Goal: Information Seeking & Learning: Learn about a topic

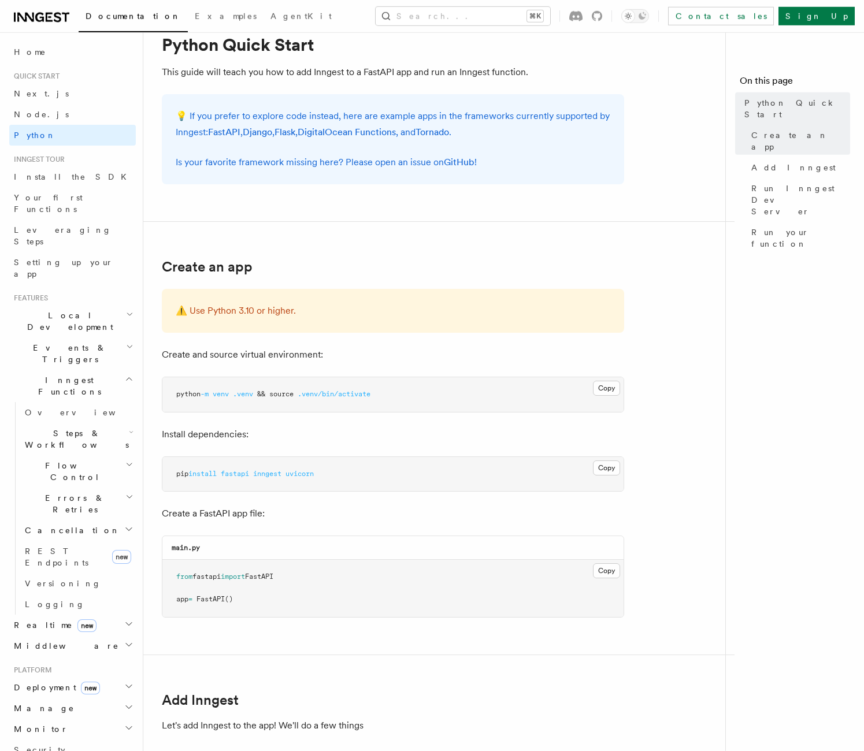
scroll to position [44, 0]
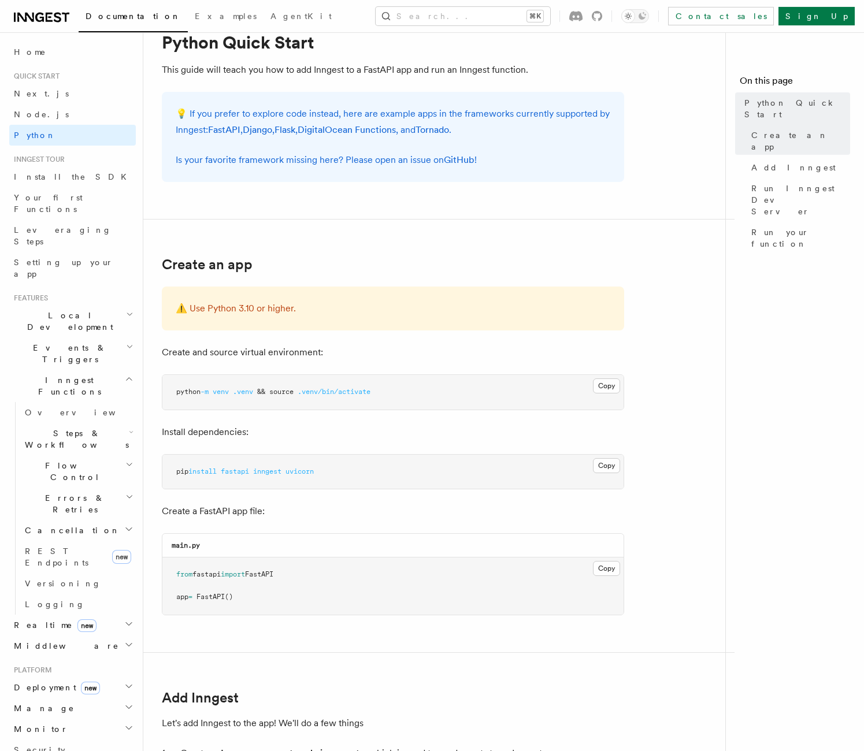
click at [768, 316] on nav "On this page Python Quick Start Create an app Add Inngest Run Inngest Dev Serve…" at bounding box center [794, 391] width 139 height 719
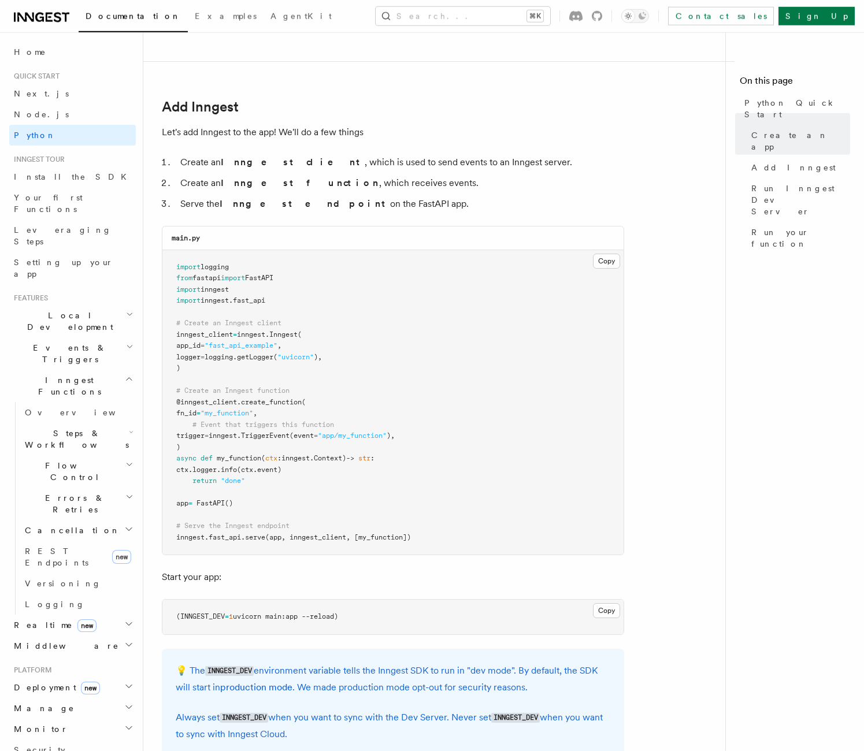
scroll to position [636, 0]
click at [611, 275] on pre "import logging from fastapi import FastAPI import inngest import inngest . fast…" at bounding box center [392, 402] width 461 height 305
click at [611, 263] on button "Copy Copied" at bounding box center [606, 260] width 27 height 15
click at [587, 618] on pre "(INNGEST_DEV = 1 uvicorn main:app --reload)" at bounding box center [392, 616] width 461 height 35
click at [601, 613] on button "Copy Copied" at bounding box center [606, 609] width 27 height 15
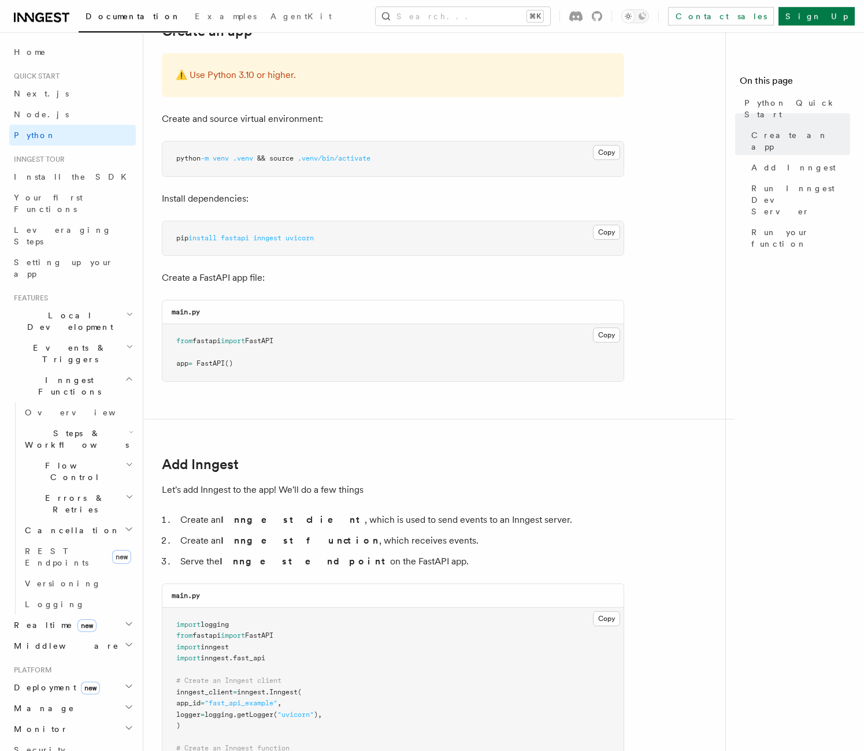
scroll to position [266, 0]
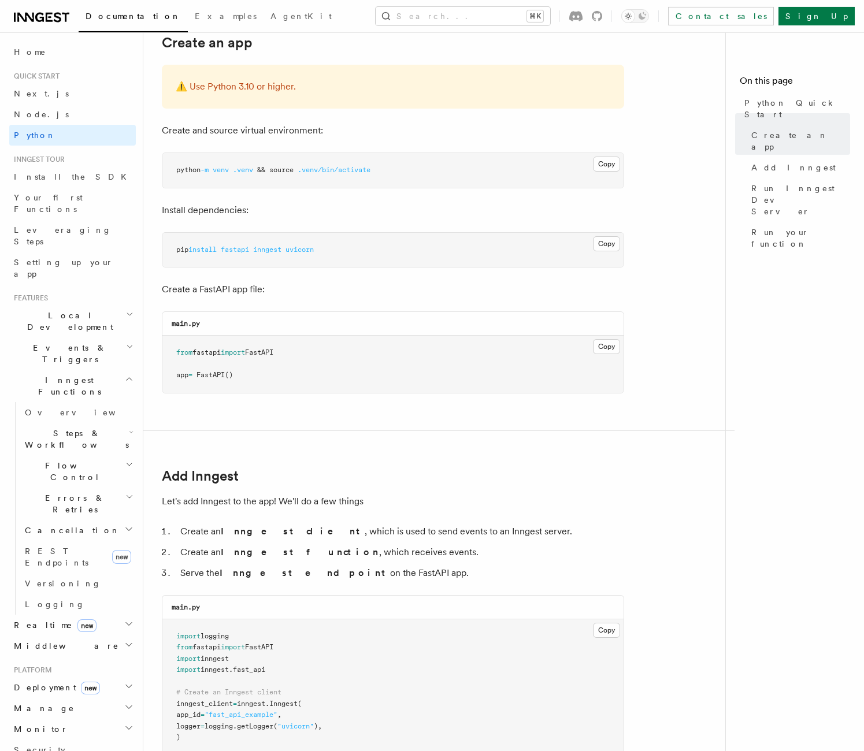
click at [375, 251] on pre "pip install fastapi inngest uvicorn" at bounding box center [392, 250] width 461 height 35
click at [378, 252] on pre "pip install fastapi inngest uvicorn" at bounding box center [392, 250] width 461 height 35
click at [381, 252] on pre "pip install fastapi inngest uvicorn" at bounding box center [392, 250] width 461 height 35
click at [385, 249] on pre "pip install fastapi inngest uvicorn" at bounding box center [392, 250] width 461 height 35
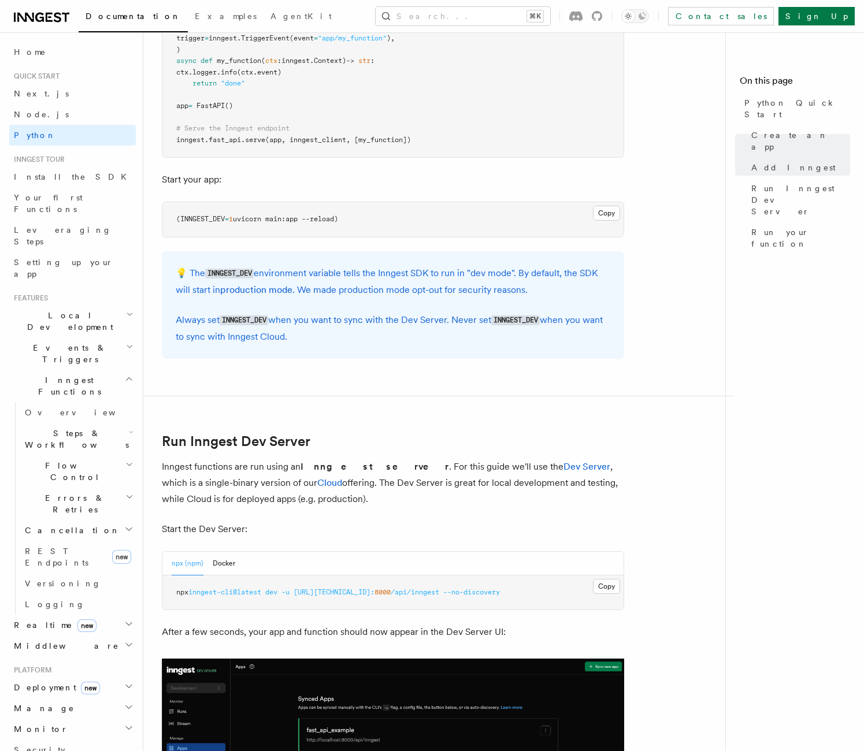
scroll to position [1033, 0]
click at [595, 601] on pre "npx inngest-cli@latest dev -u http://127.0.0.1: 8000 /api/inngest --no-discovery" at bounding box center [392, 592] width 461 height 35
click at [605, 589] on button "Copy Copied" at bounding box center [606, 585] width 27 height 15
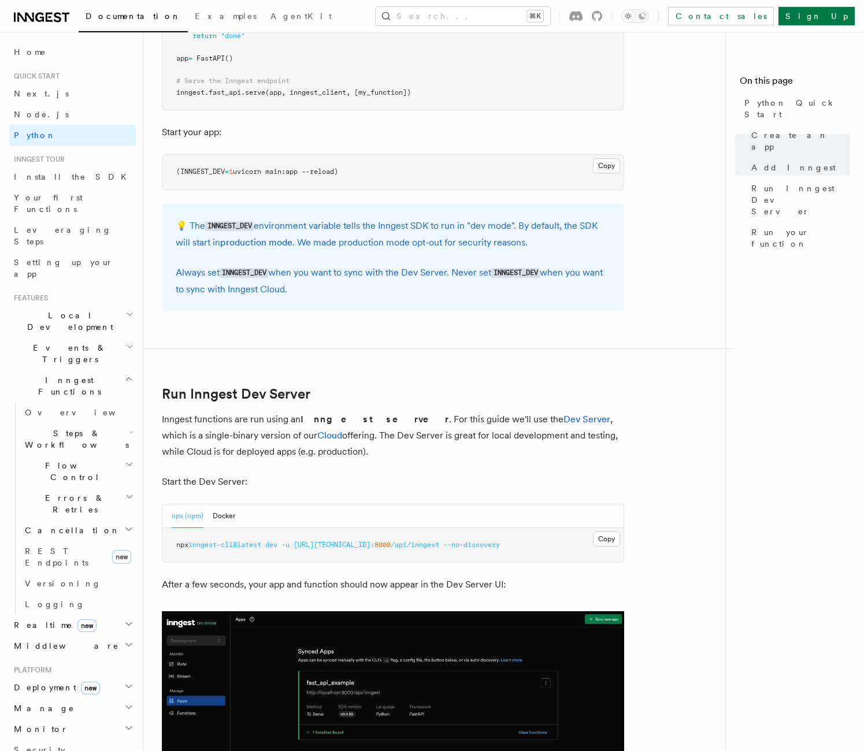
scroll to position [1061, 0]
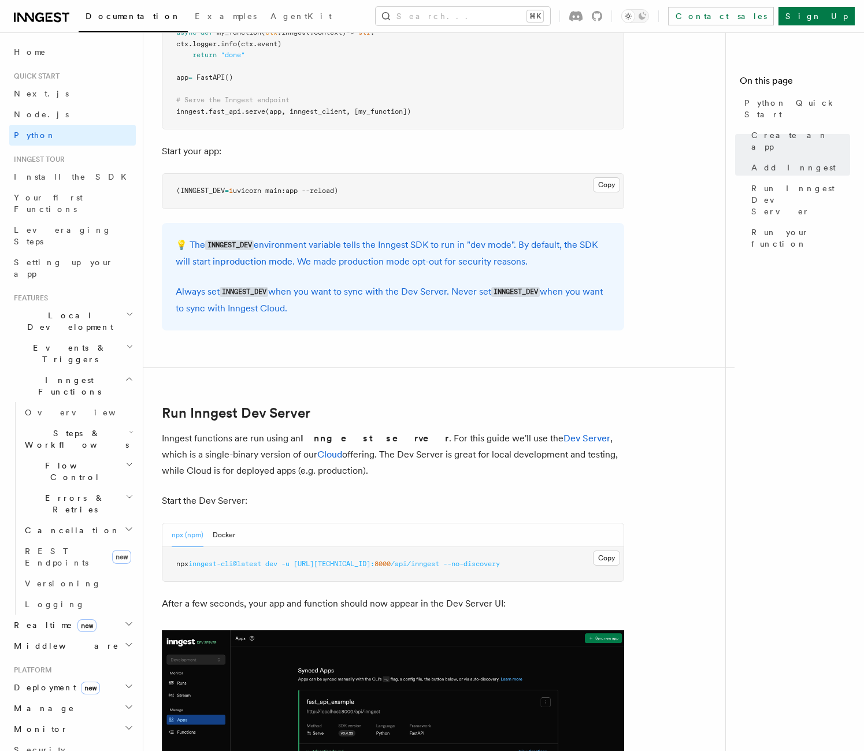
click at [799, 514] on nav "On this page Python Quick Start Create an app Add Inngest Run Inngest Dev Serve…" at bounding box center [794, 391] width 139 height 719
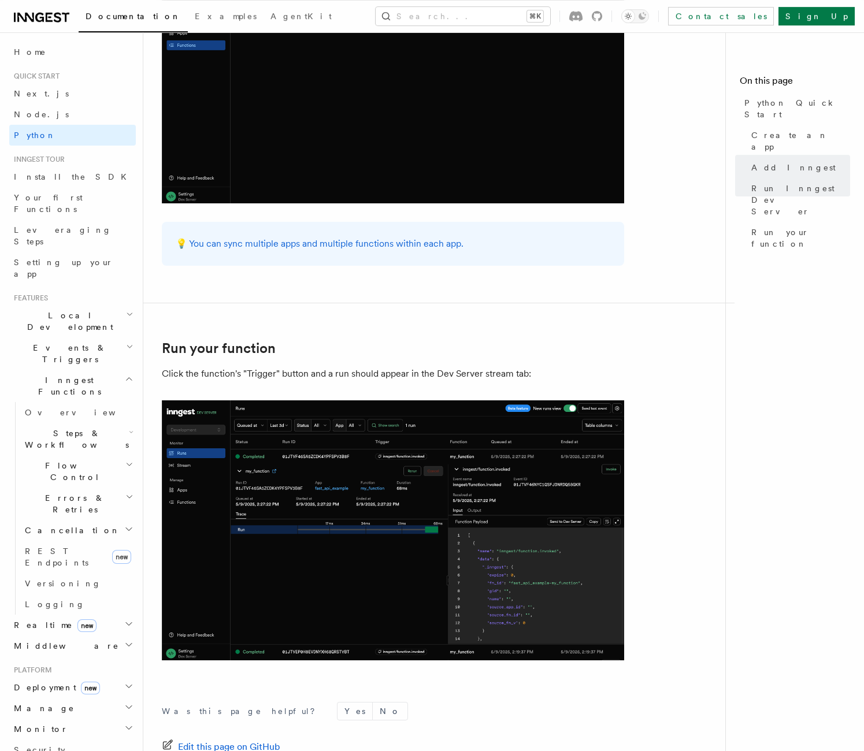
scroll to position [2171, 0]
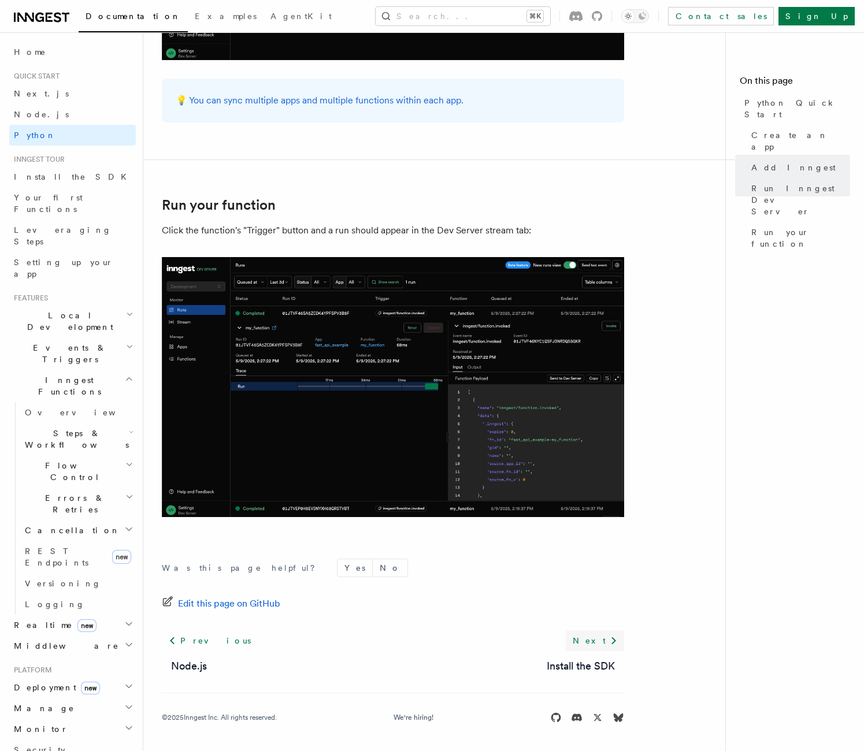
click at [601, 641] on link "Next" at bounding box center [595, 640] width 58 height 21
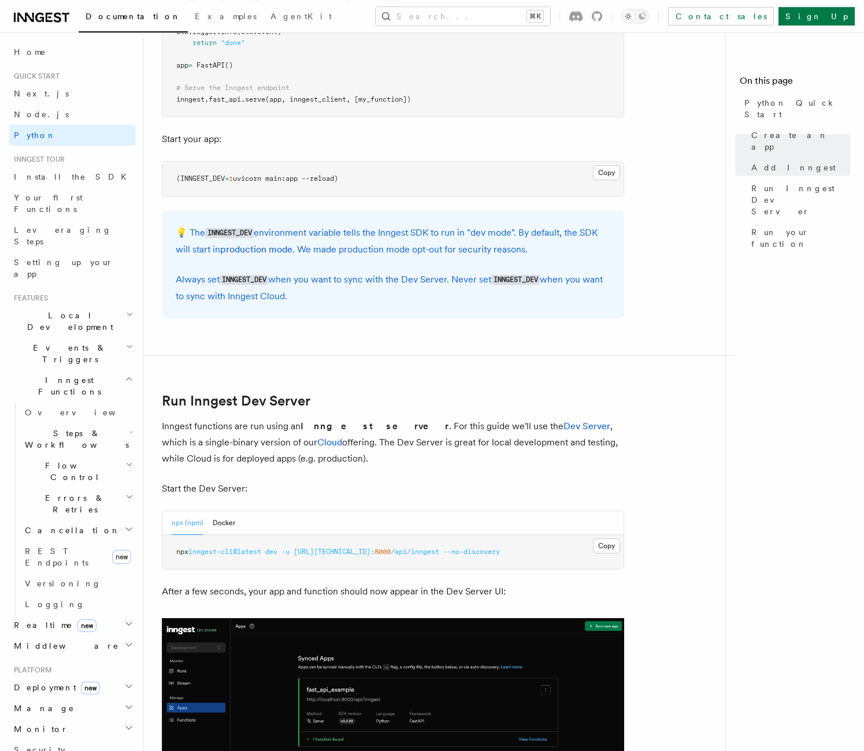
scroll to position [1076, 0]
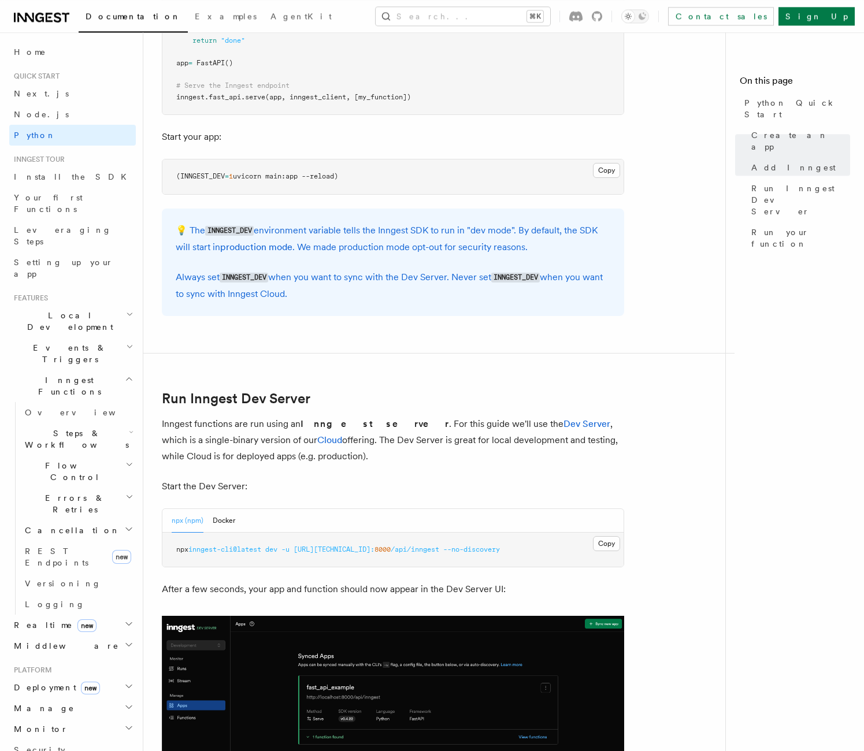
click at [92, 305] on h2 "Local Development" at bounding box center [72, 321] width 127 height 32
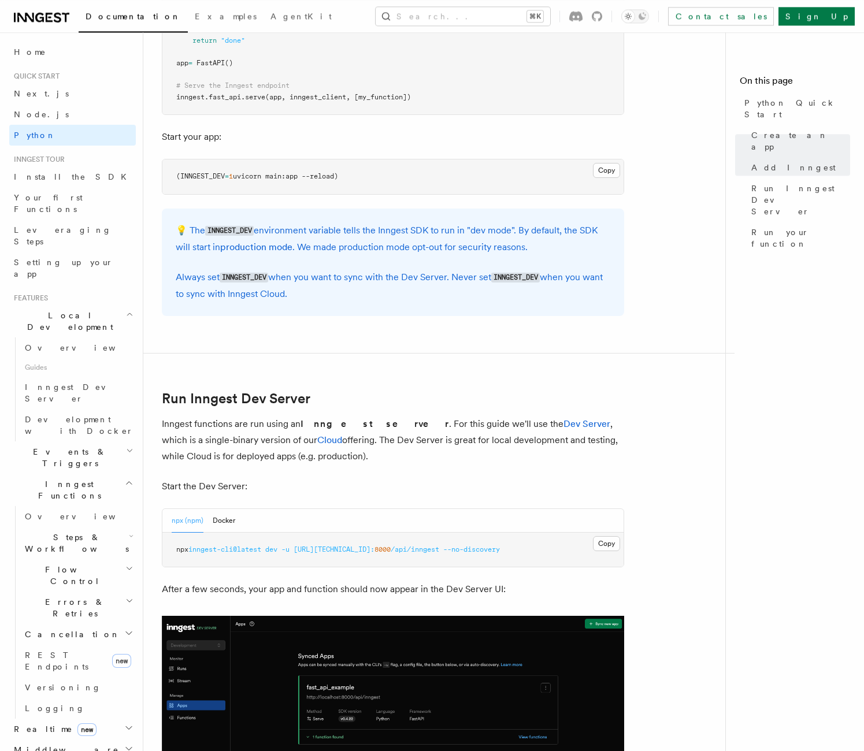
click at [95, 305] on h2 "Local Development" at bounding box center [72, 321] width 127 height 32
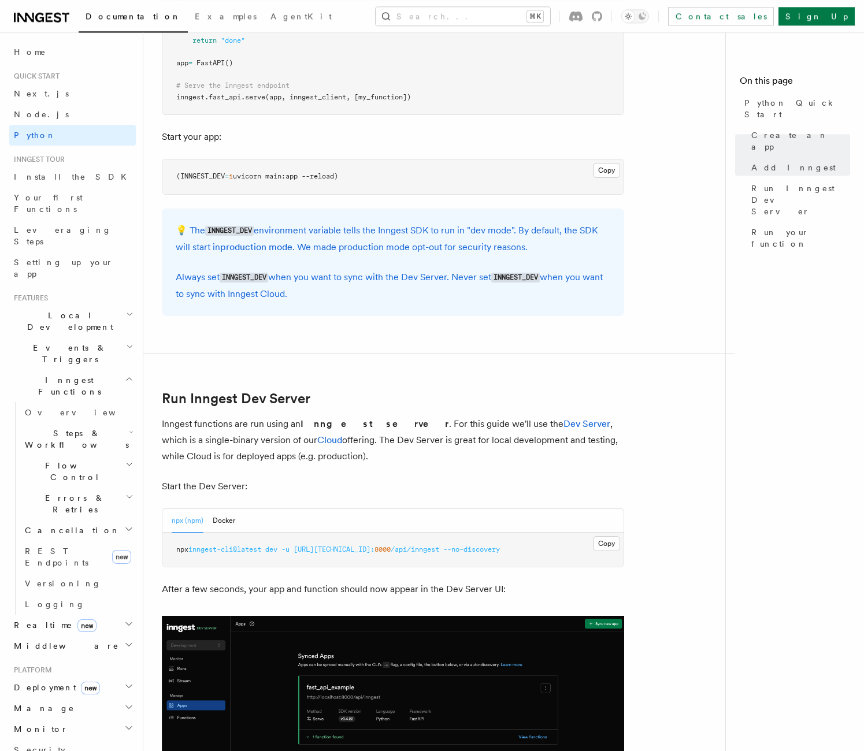
click at [86, 337] on h2 "Events & Triggers" at bounding box center [72, 353] width 127 height 32
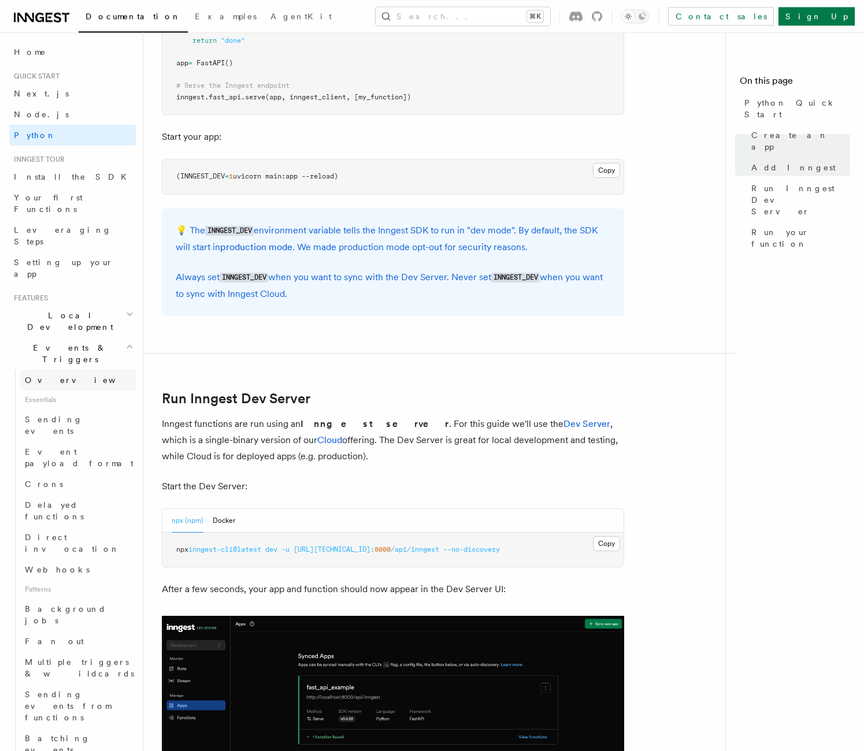
click at [43, 375] on span "Overview" at bounding box center [84, 379] width 119 height 9
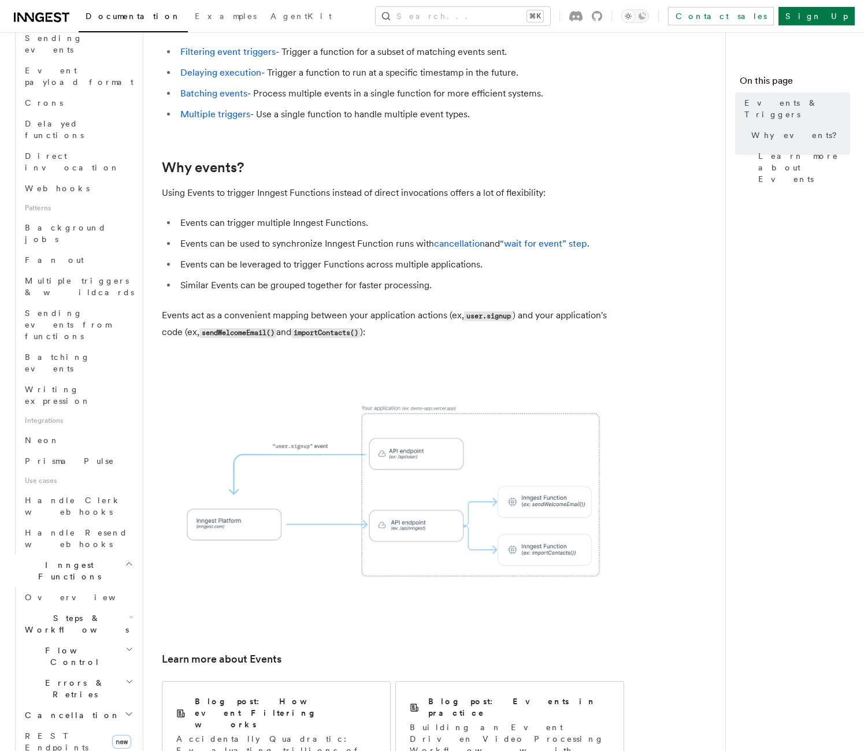
scroll to position [349, 0]
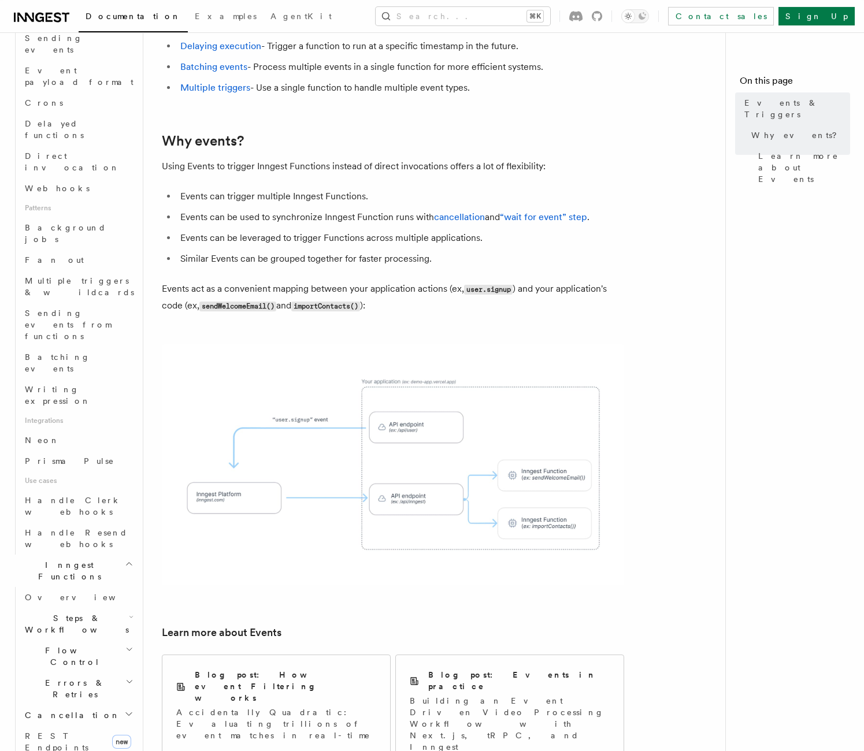
click at [758, 636] on nav "On this page Events & Triggers Why events? Learn more about Events" at bounding box center [794, 391] width 139 height 719
click at [488, 695] on p "Building an Event Driven Video Processing Workflow with Next.js, tRPC, and Inng…" at bounding box center [510, 724] width 200 height 58
click at [46, 223] on span "Background jobs" at bounding box center [65, 233] width 81 height 21
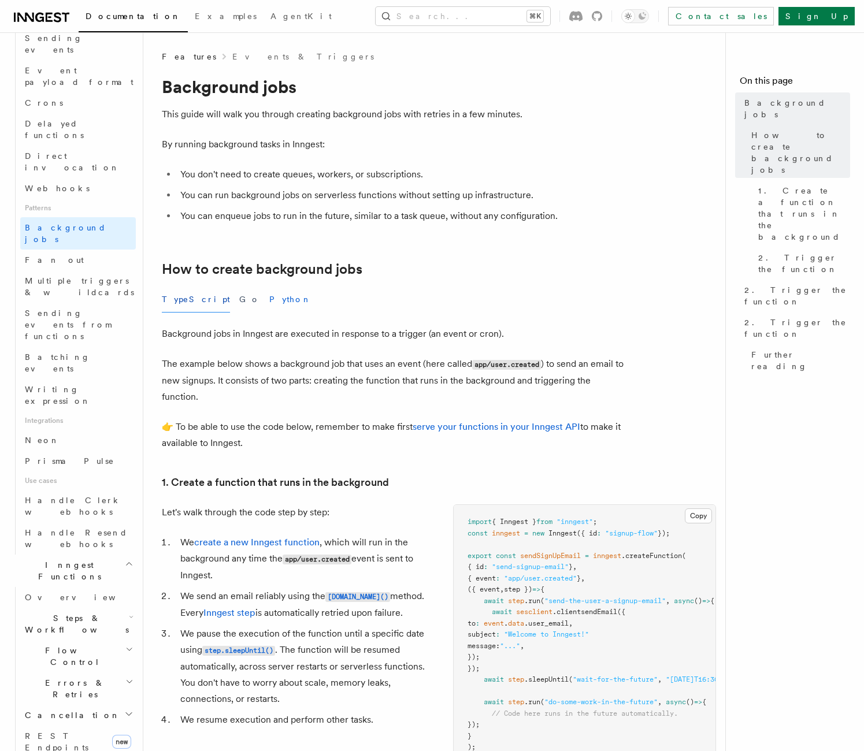
click at [269, 296] on button "Python" at bounding box center [290, 300] width 42 height 26
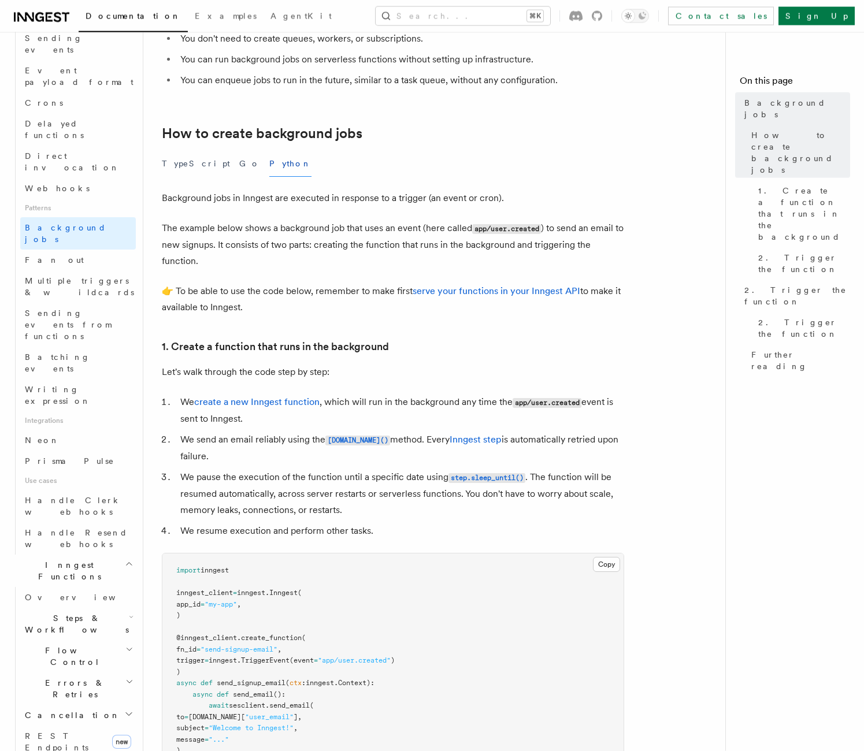
scroll to position [240, 0]
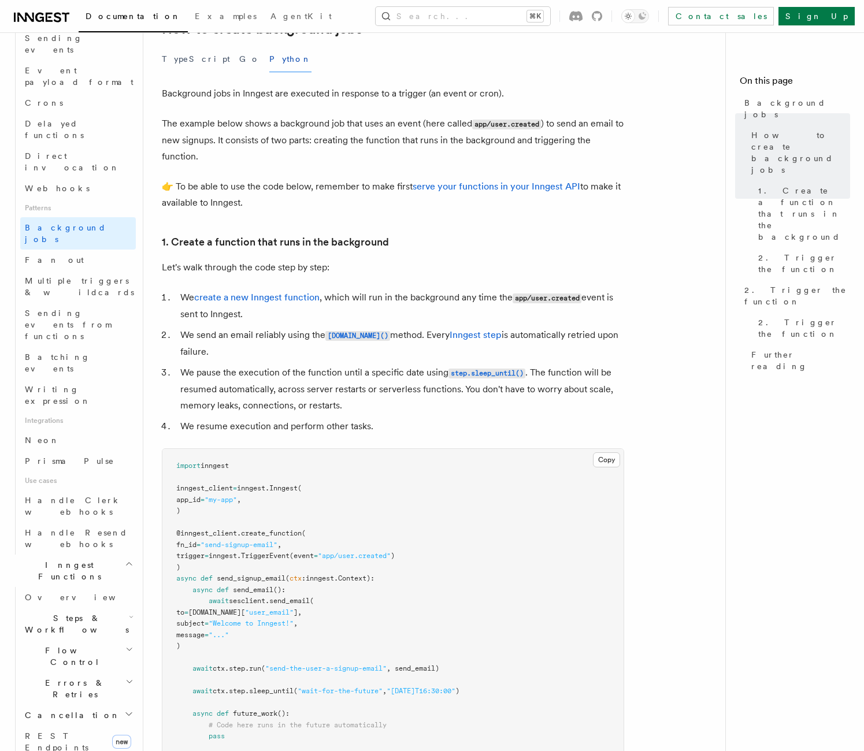
drag, startPoint x: 531, startPoint y: 231, endPoint x: 481, endPoint y: 198, distance: 59.6
click at [531, 231] on article "Features Events & Triggers Background jobs This guide will walk you through cre…" at bounding box center [439, 709] width 554 height 1796
click at [472, 194] on p "👉 To be able to use the code below, remember to make first serve your functions…" at bounding box center [393, 194] width 462 height 32
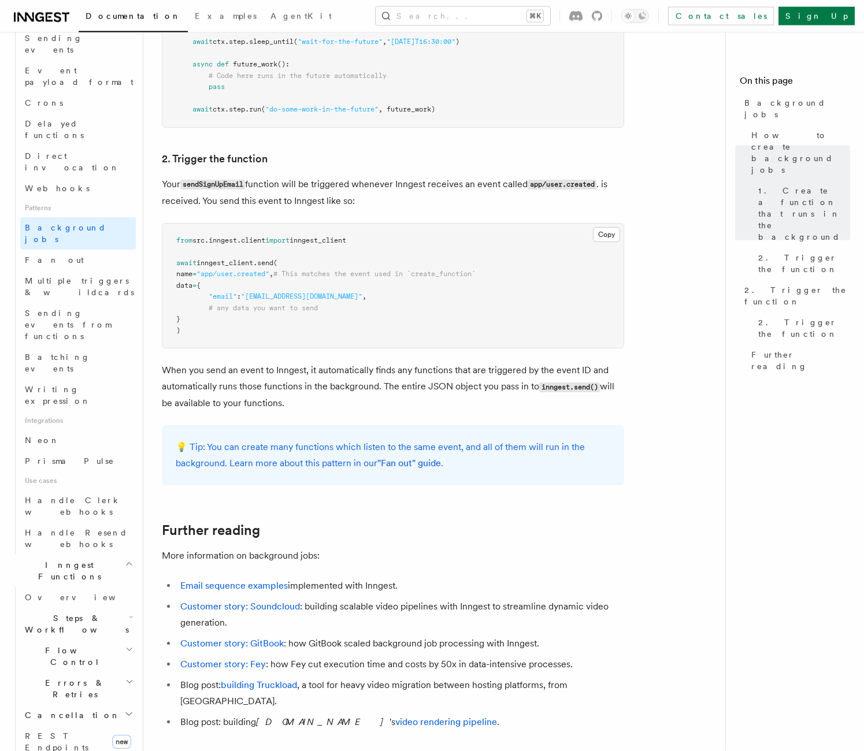
scroll to position [996, 0]
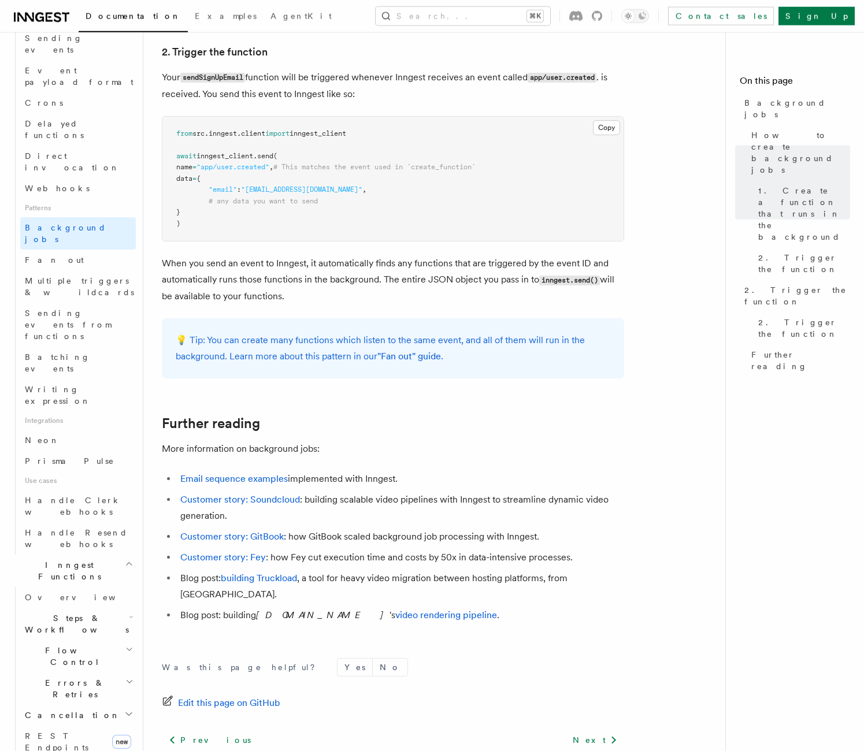
click at [809, 389] on nav "On this page Background jobs How to create background jobs 1. Create a function…" at bounding box center [794, 391] width 139 height 719
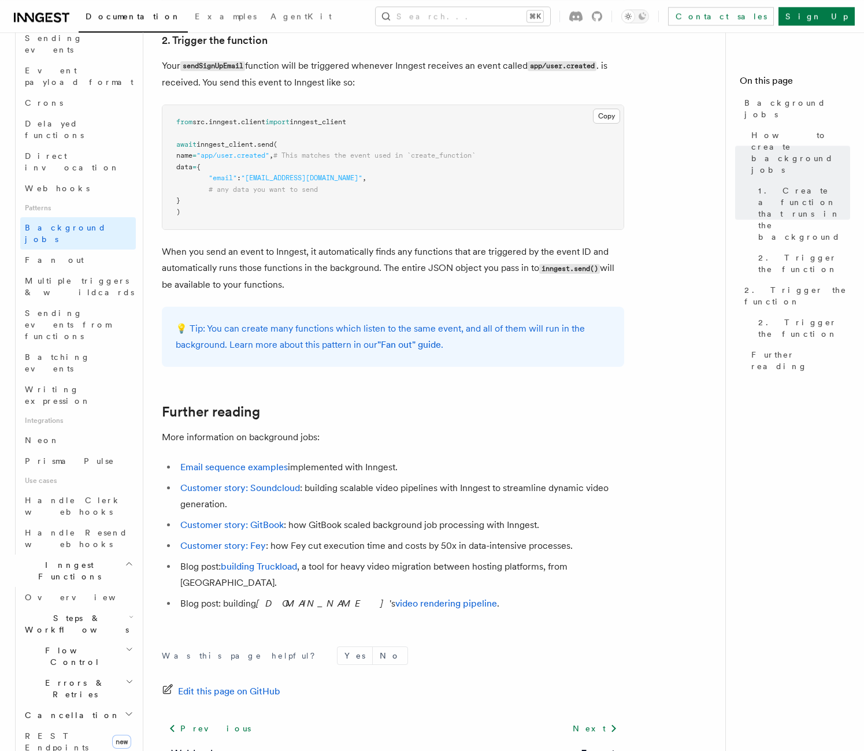
scroll to position [1005, 0]
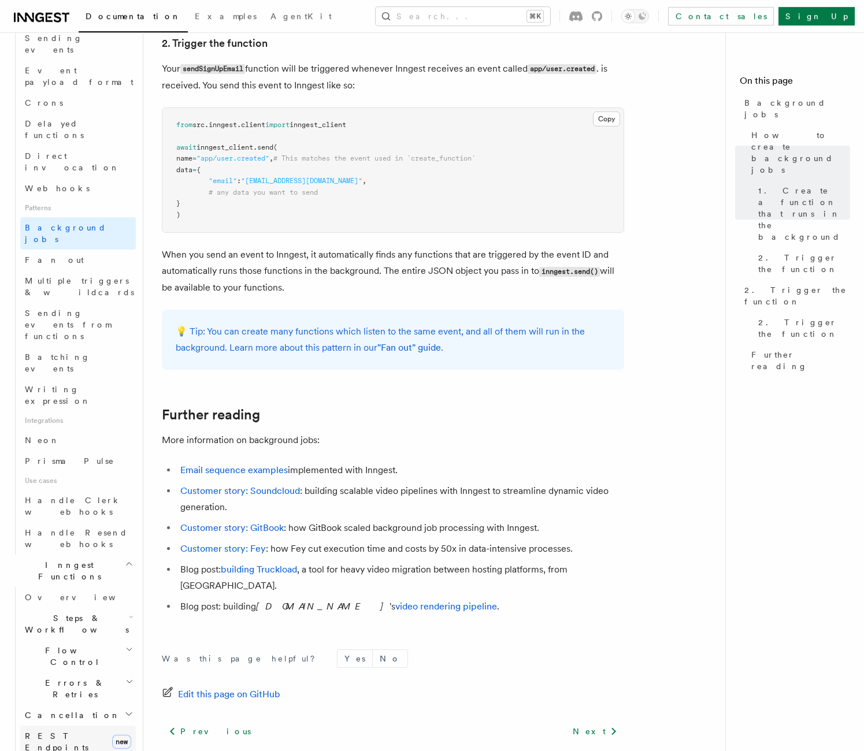
click at [74, 731] on span "REST Endpoints" at bounding box center [57, 741] width 64 height 21
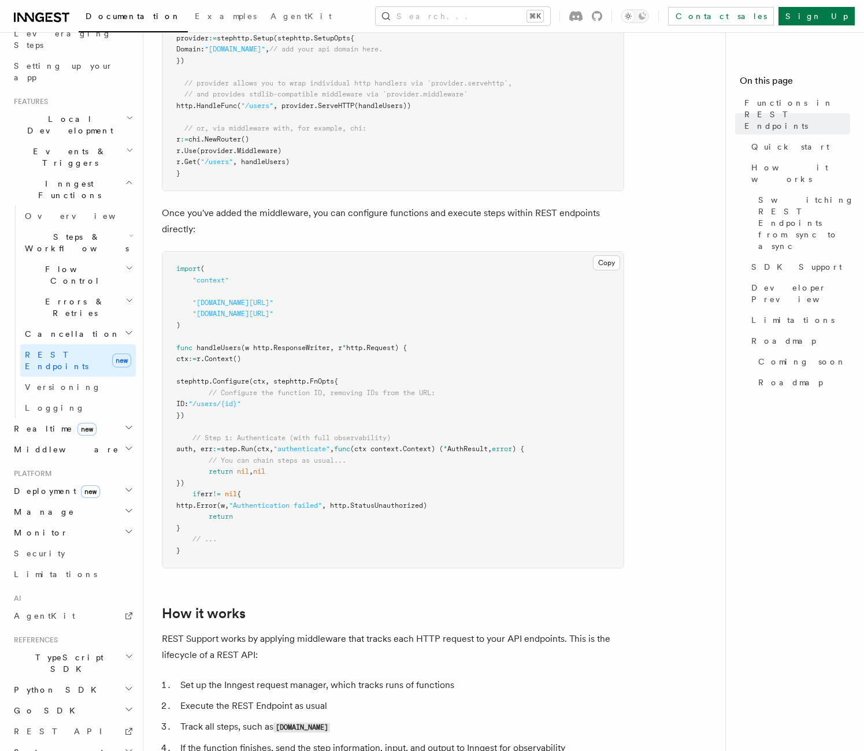
scroll to position [704, 0]
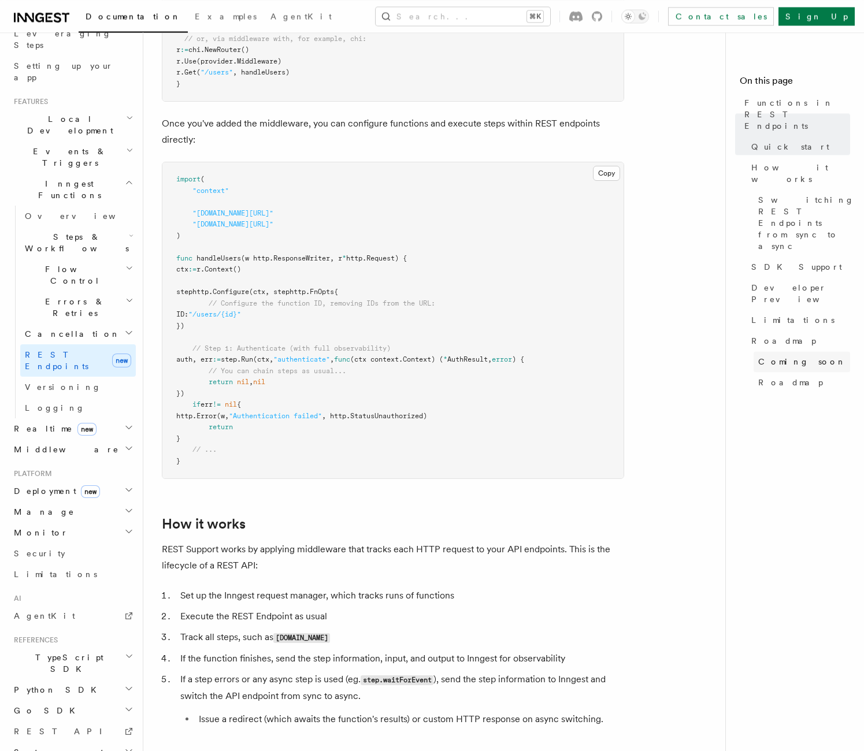
click at [773, 356] on span "Coming soon" at bounding box center [802, 362] width 88 height 12
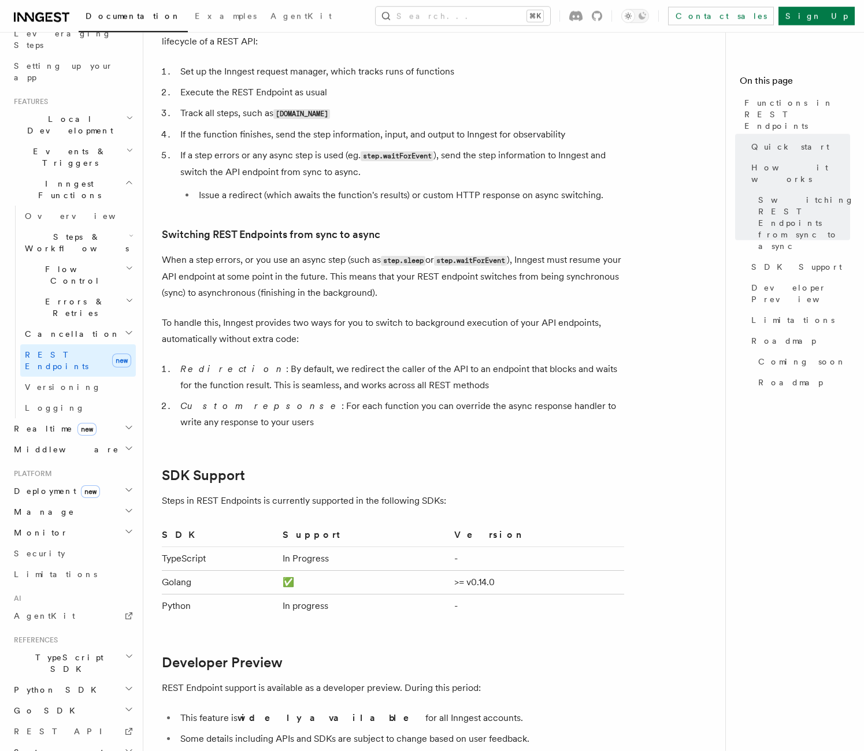
scroll to position [1277, 0]
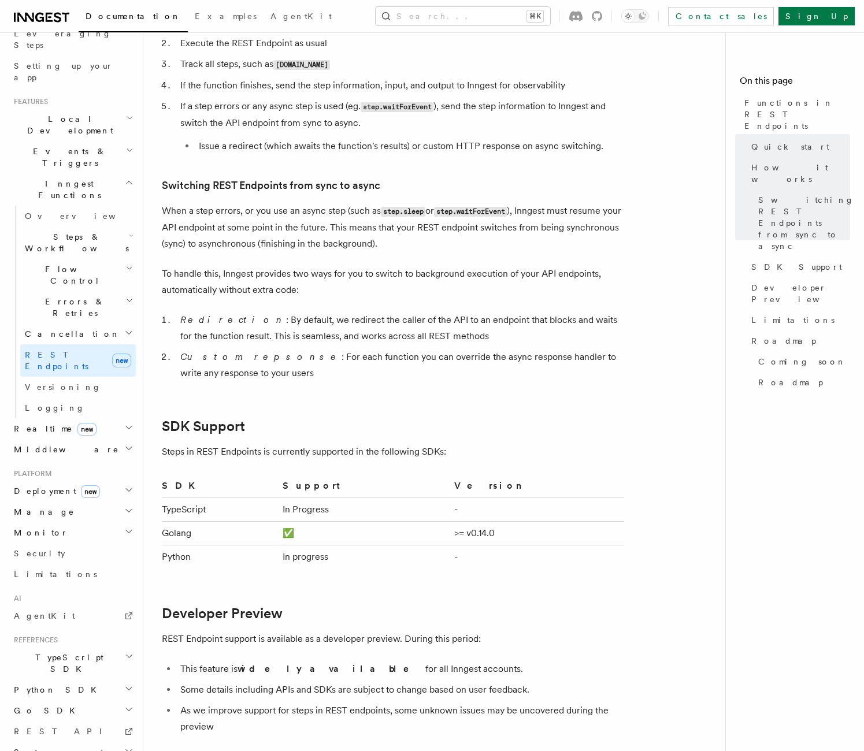
click at [108, 418] on h2 "Realtime new" at bounding box center [72, 428] width 127 height 21
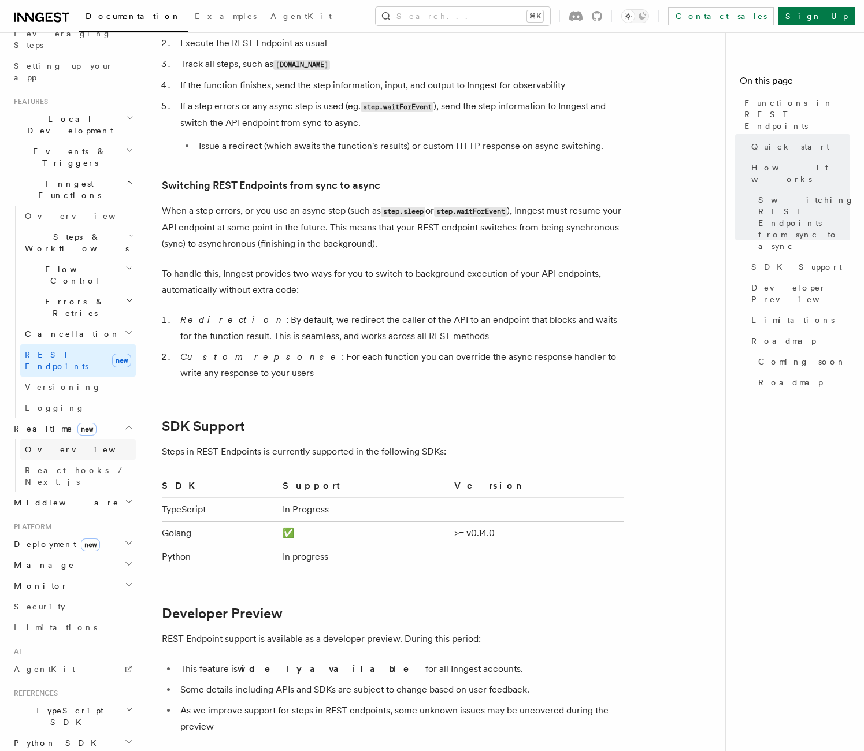
click at [44, 445] on span "Overview" at bounding box center [84, 449] width 119 height 9
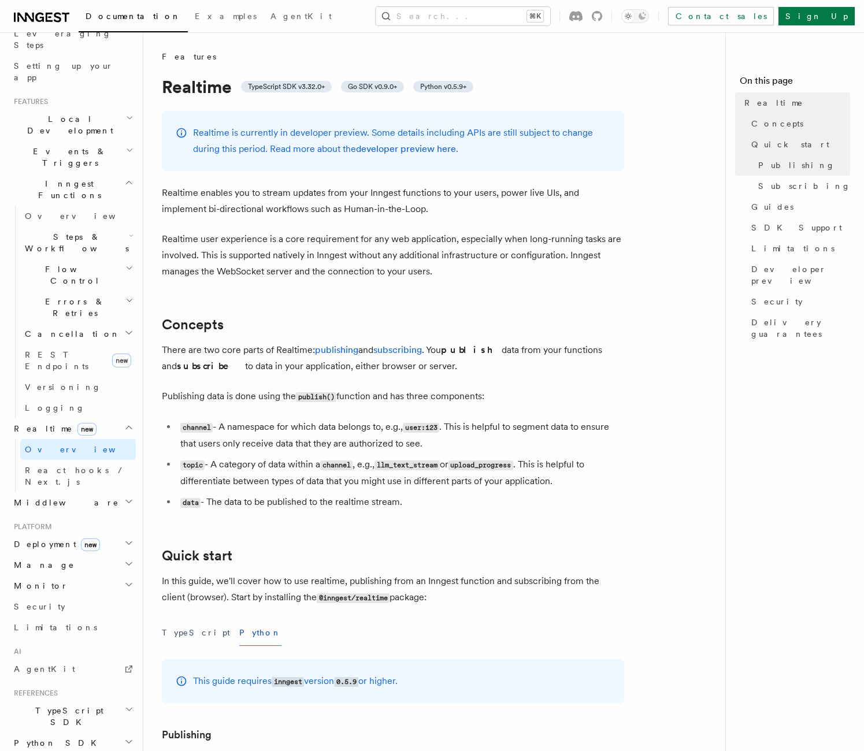
click at [102, 109] on h2 "Local Development" at bounding box center [72, 125] width 127 height 32
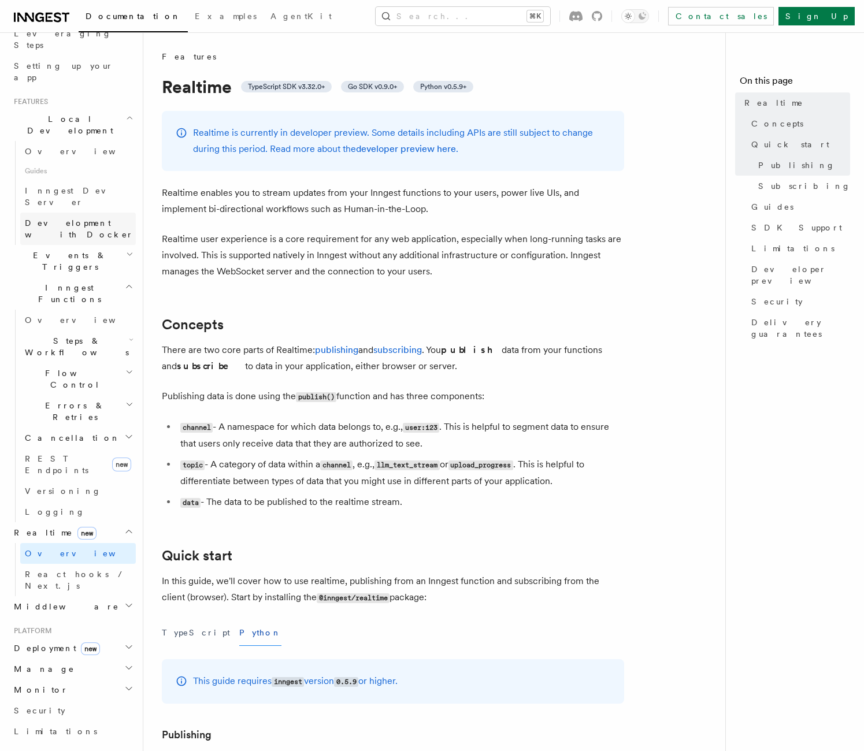
click at [83, 218] on span "Development with Docker" at bounding box center [79, 228] width 109 height 21
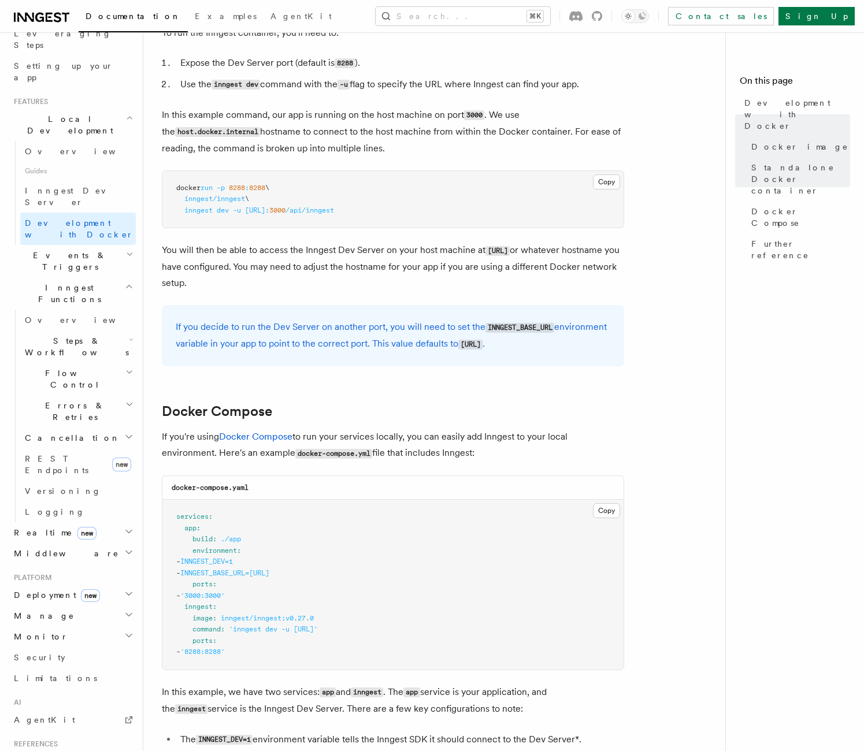
scroll to position [416, 0]
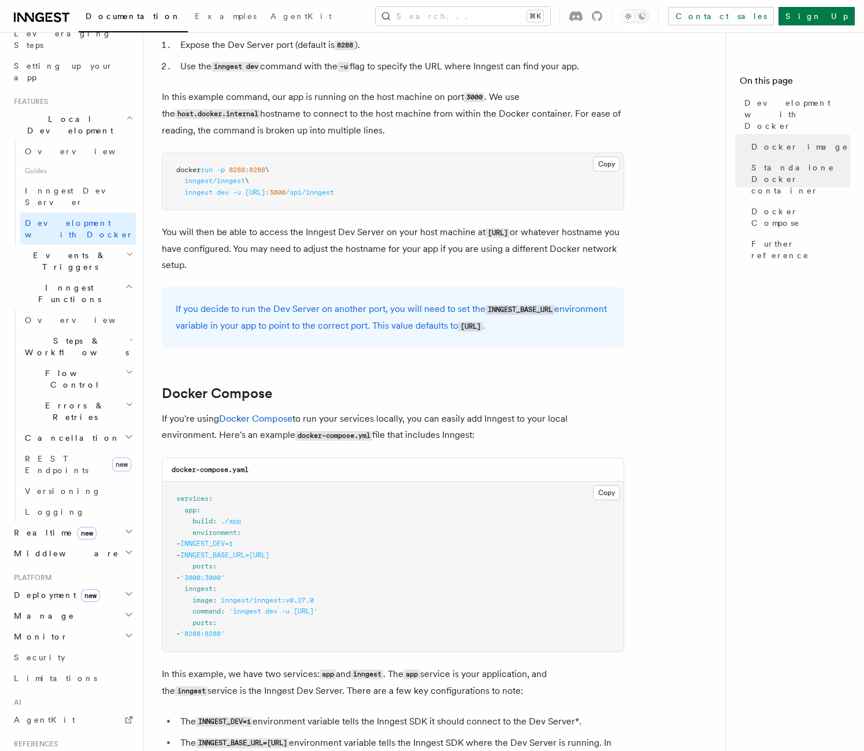
click at [60, 250] on span "Events & Triggers" at bounding box center [67, 261] width 117 height 23
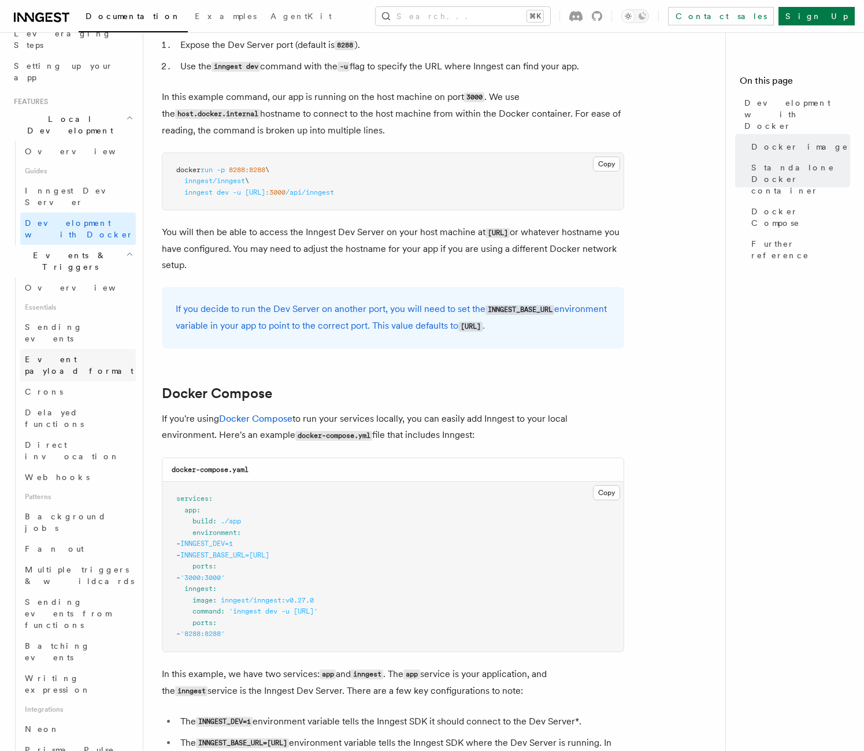
click at [58, 355] on span "Event payload format" at bounding box center [79, 365] width 109 height 21
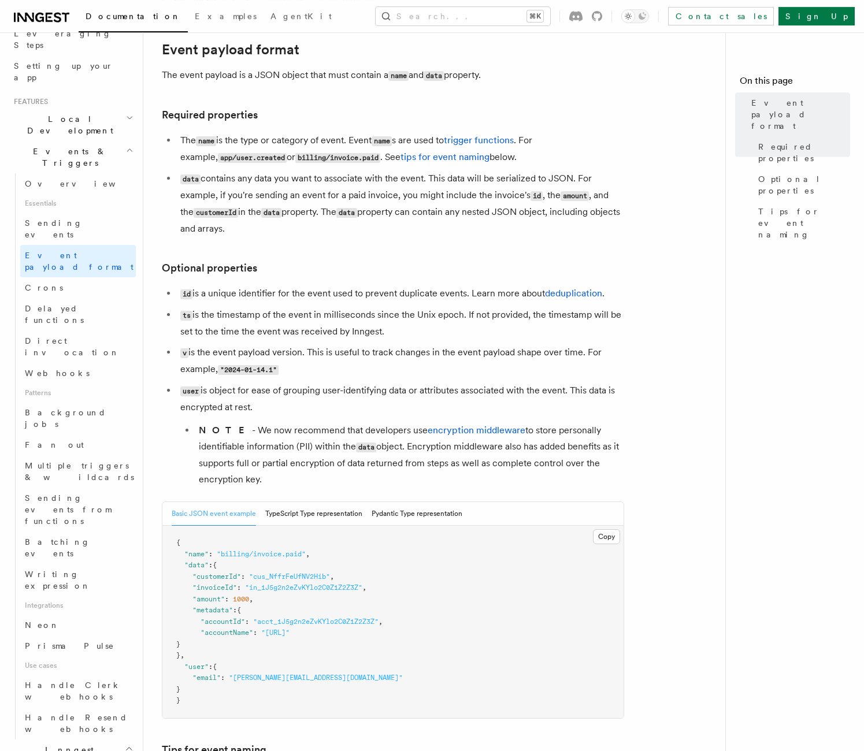
scroll to position [61, 0]
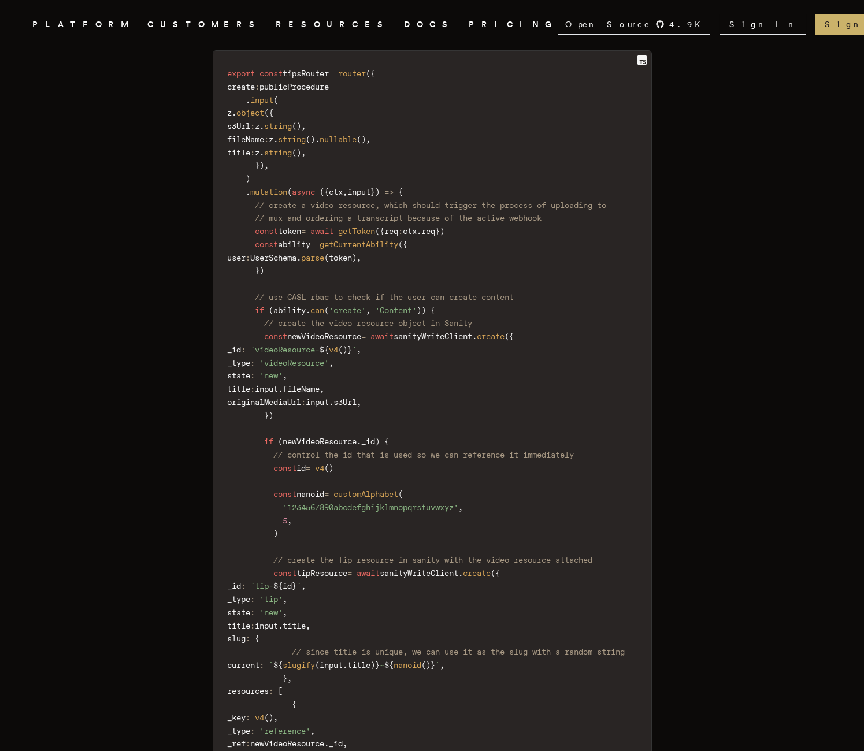
scroll to position [1635, 0]
